Goal: Navigation & Orientation: Go to known website

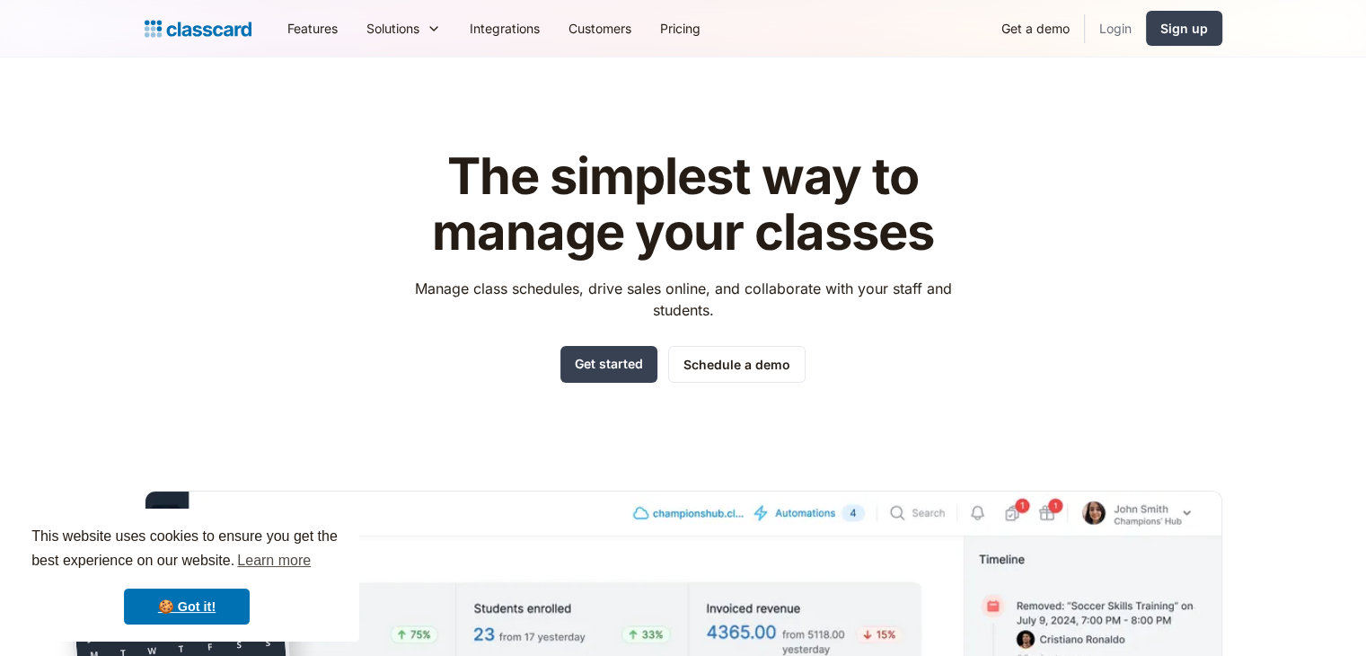
click at [1119, 15] on link "Login" at bounding box center [1115, 28] width 61 height 40
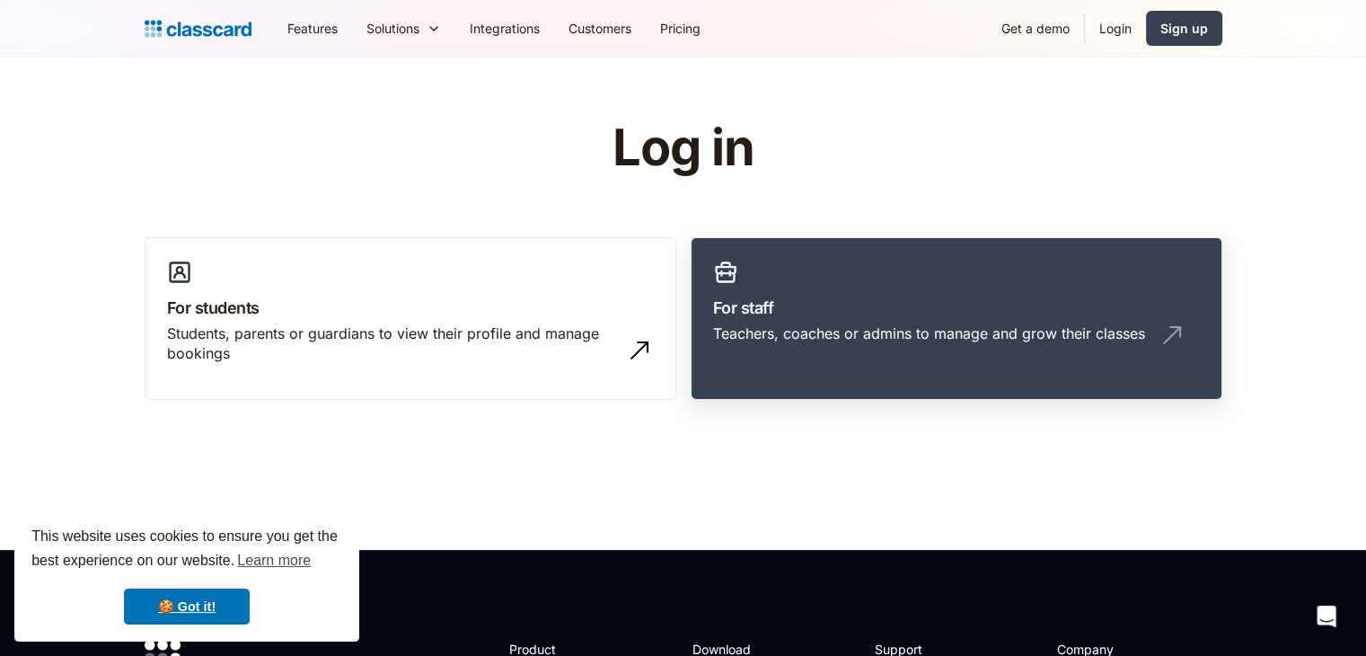
click at [808, 297] on h3 "For staff" at bounding box center [956, 307] width 487 height 24
